Goal: Task Accomplishment & Management: Use online tool/utility

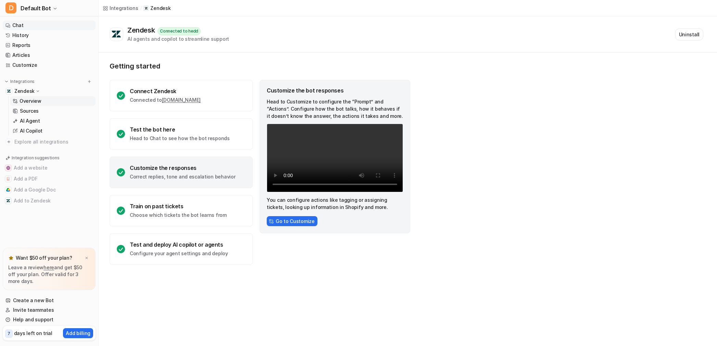
click at [29, 27] on link "Chat" at bounding box center [49, 26] width 93 height 10
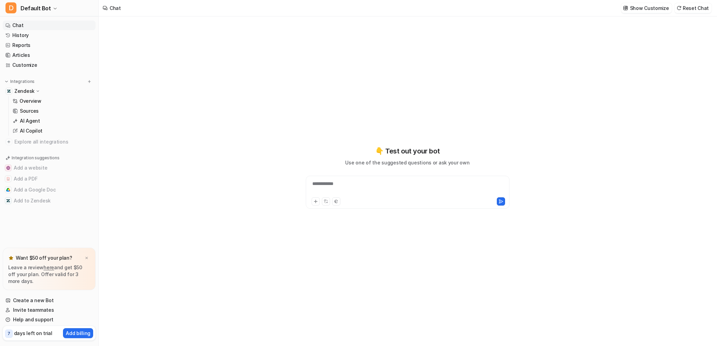
click at [319, 187] on div "**********" at bounding box center [407, 188] width 200 height 16
paste div
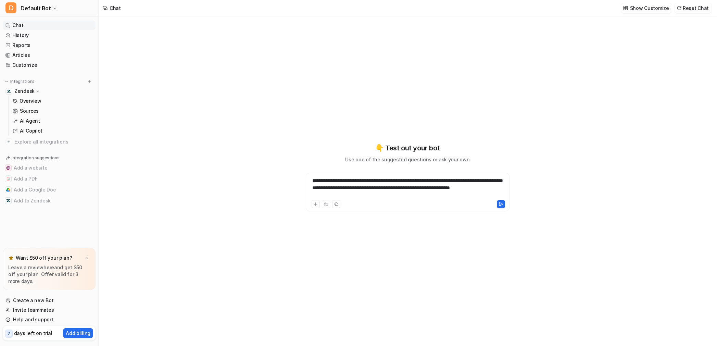
click at [496, 203] on div at bounding box center [456, 204] width 97 height 8
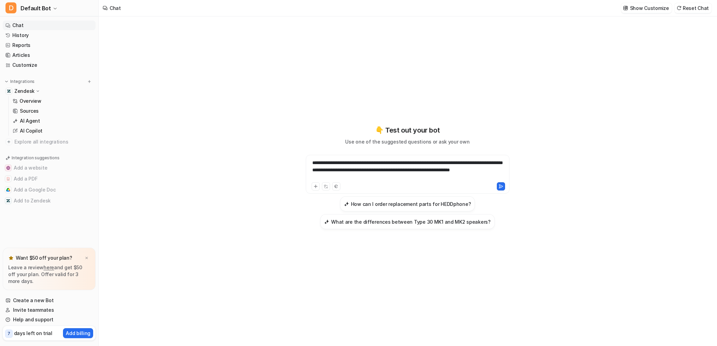
click at [501, 203] on div "**********" at bounding box center [408, 192] width 204 height 74
click at [501, 184] on button at bounding box center [501, 186] width 8 height 8
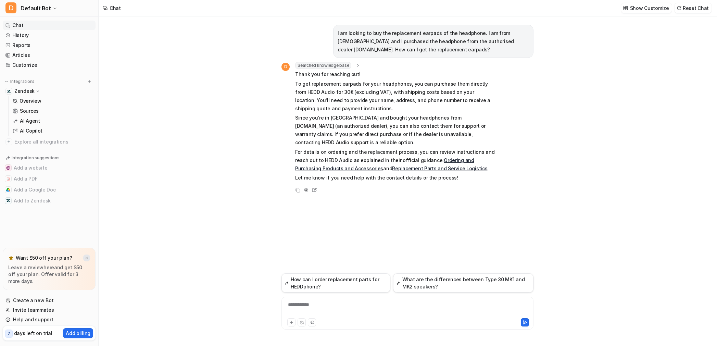
click at [88, 258] on img at bounding box center [87, 258] width 4 height 4
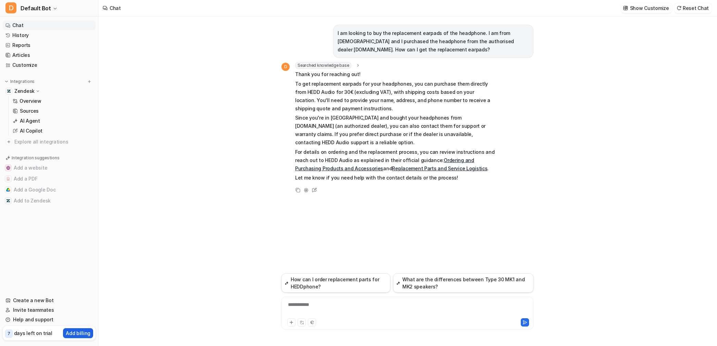
click at [73, 329] on button "Add billing" at bounding box center [78, 333] width 30 height 10
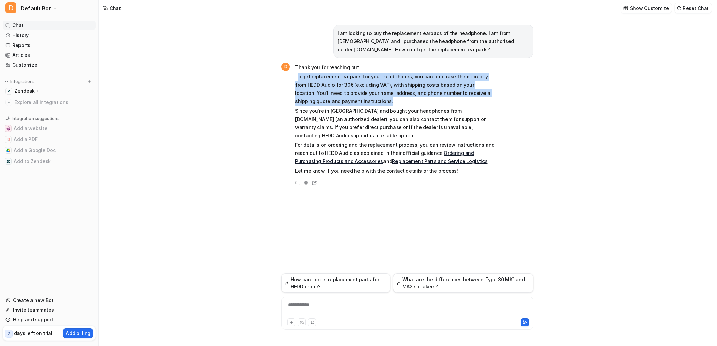
drag, startPoint x: 350, startPoint y: 104, endPoint x: 297, endPoint y: 76, distance: 60.4
click at [297, 76] on p "To get replacement earpads for your headphones, you can purchase them directly …" at bounding box center [395, 89] width 200 height 33
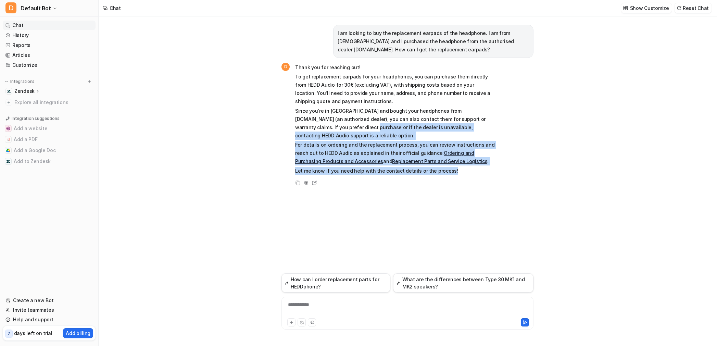
drag, startPoint x: 316, startPoint y: 126, endPoint x: 449, endPoint y: 162, distance: 136.9
click at [449, 162] on span "Thank you for reaching out! To get replacement earpads for your headphones, you…" at bounding box center [395, 119] width 200 height 112
click at [465, 167] on p "Let me know if you need help with the contact details or the process!" at bounding box center [395, 171] width 200 height 8
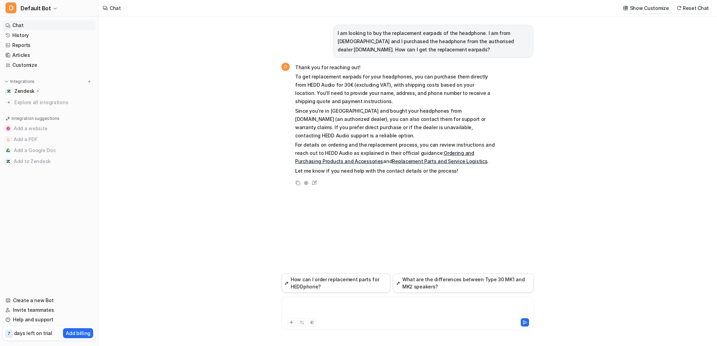
click at [324, 302] on div at bounding box center [407, 309] width 249 height 16
paste div
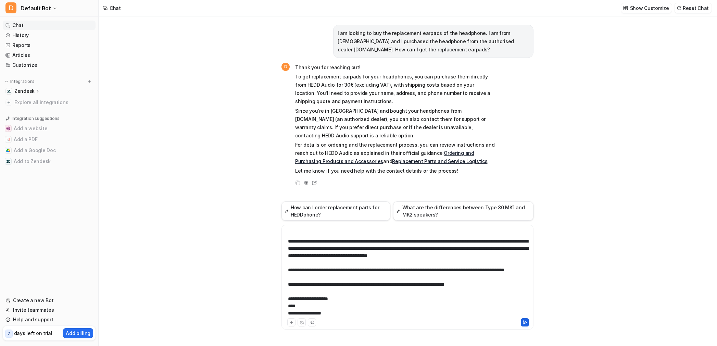
click at [525, 320] on icon at bounding box center [525, 322] width 5 height 5
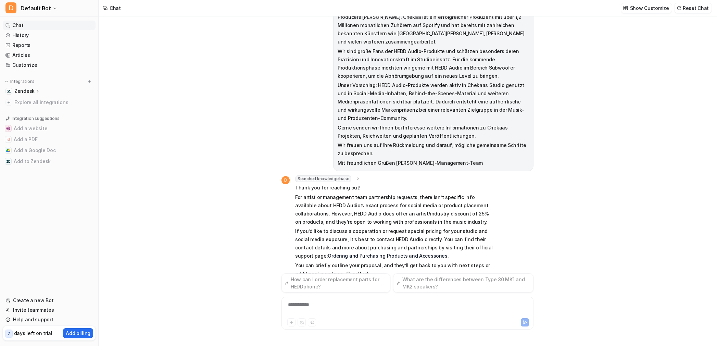
scroll to position [208, 0]
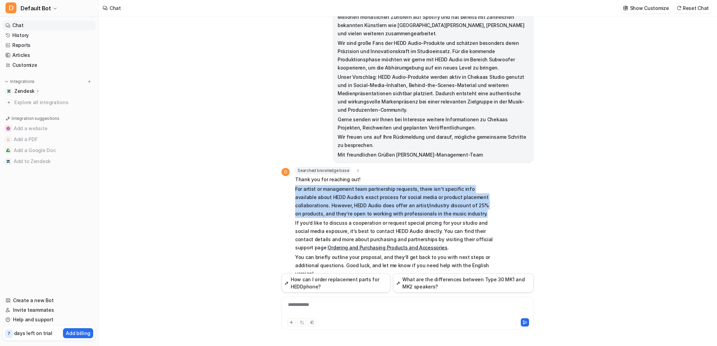
drag, startPoint x: 442, startPoint y: 197, endPoint x: 291, endPoint y: 173, distance: 152.6
click at [291, 173] on div "D Searched knowledge base search_queries : "Kooperation Anfrage Subwoofer Spons…" at bounding box center [388, 223] width 214 height 112
click at [473, 200] on p "For artist or management team partnership requests, there isn’t specific info a…" at bounding box center [395, 201] width 200 height 33
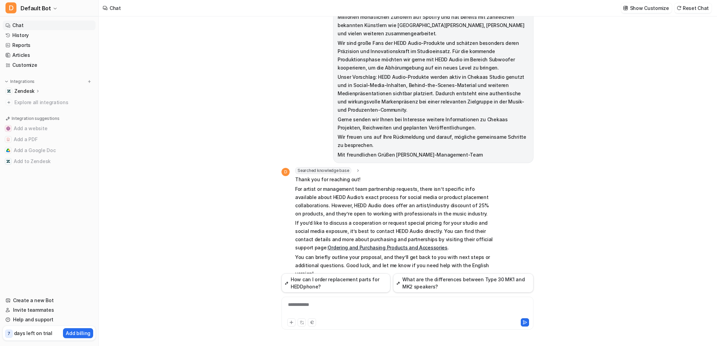
click at [30, 91] on p "Zendesk" at bounding box center [24, 91] width 20 height 7
click at [35, 98] on p "Overview" at bounding box center [31, 101] width 22 height 7
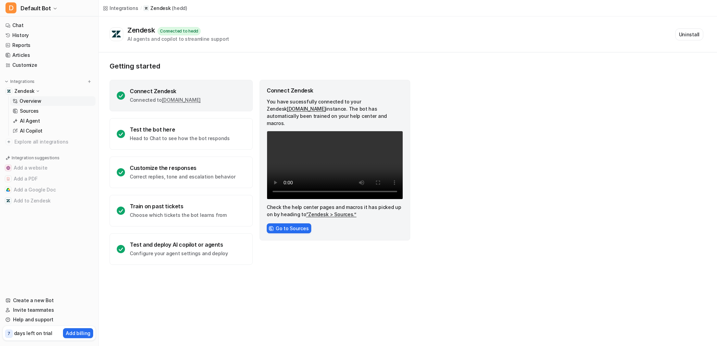
click at [35, 95] on div "Zendesk" at bounding box center [49, 91] width 93 height 10
click at [34, 90] on div "Zendesk" at bounding box center [27, 91] width 26 height 7
click at [28, 111] on p "Sources" at bounding box center [29, 111] width 19 height 7
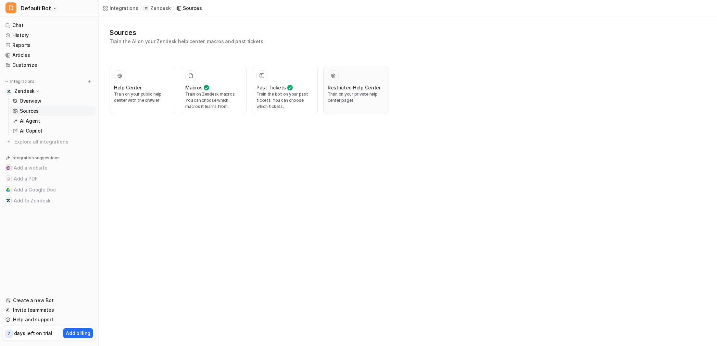
click at [356, 96] on p "Train on your private help center pages" at bounding box center [356, 97] width 57 height 12
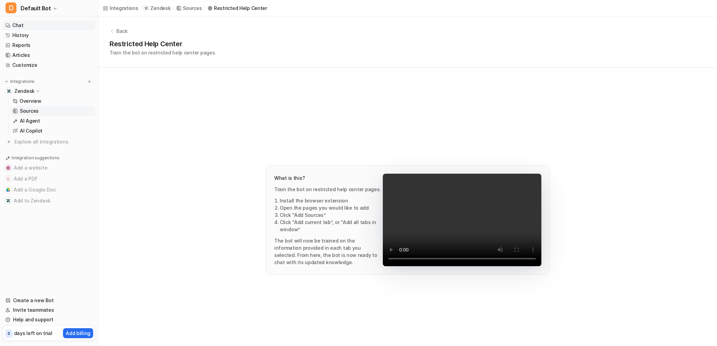
click at [32, 29] on link "Chat" at bounding box center [49, 26] width 93 height 10
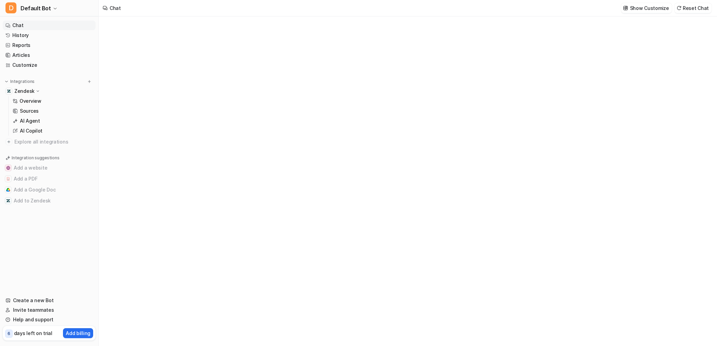
type textarea "**********"
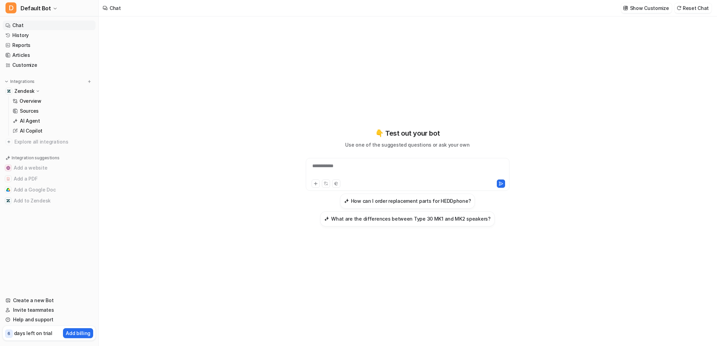
click at [353, 181] on div at bounding box center [360, 183] width 97 height 8
click at [356, 168] on div at bounding box center [407, 170] width 200 height 16
click at [37, 35] on link "History" at bounding box center [49, 35] width 93 height 10
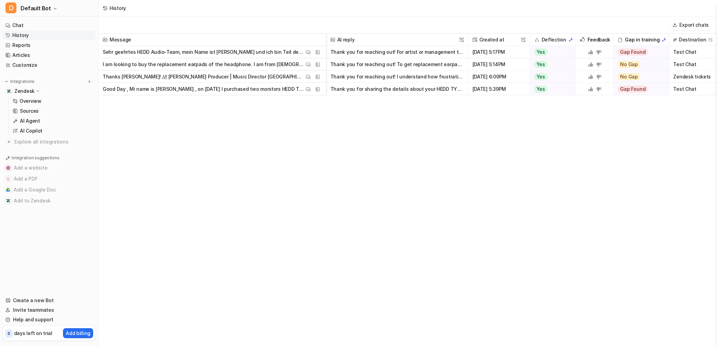
click at [368, 57] on button "Thank you for reaching out! For artist or management team partnership requests,…" at bounding box center [397, 52] width 134 height 12
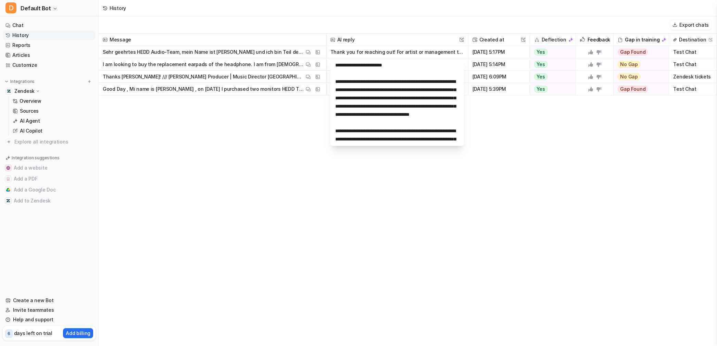
click at [514, 228] on div "Message AI reply This field cannot be modified Created at This field cannot be …" at bounding box center [408, 190] width 618 height 312
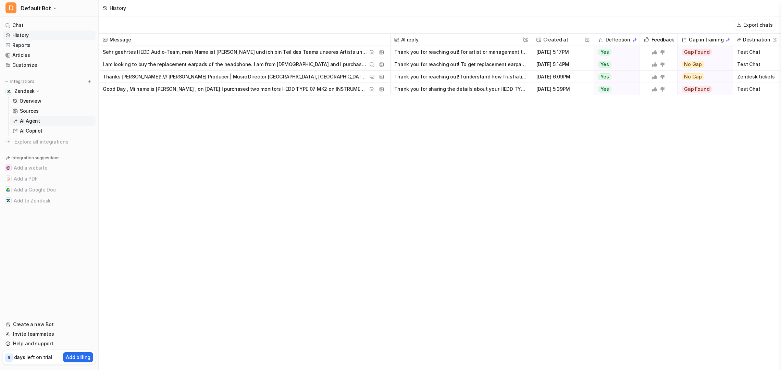
click at [25, 117] on p "AI Agent" at bounding box center [30, 120] width 20 height 7
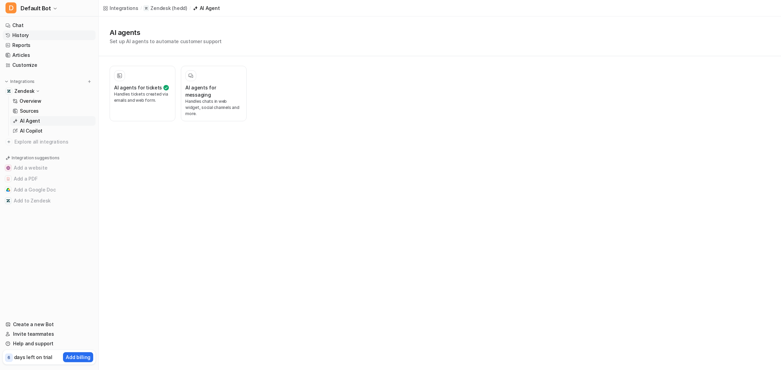
click at [18, 38] on link "History" at bounding box center [49, 35] width 93 height 10
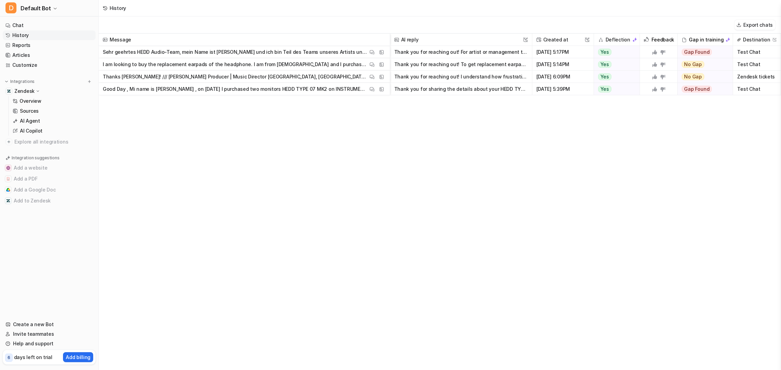
click at [440, 54] on button "Thank you for reaching out! For artist or management team partnership requests,…" at bounding box center [461, 52] width 134 height 12
